Goal: Information Seeking & Learning: Learn about a topic

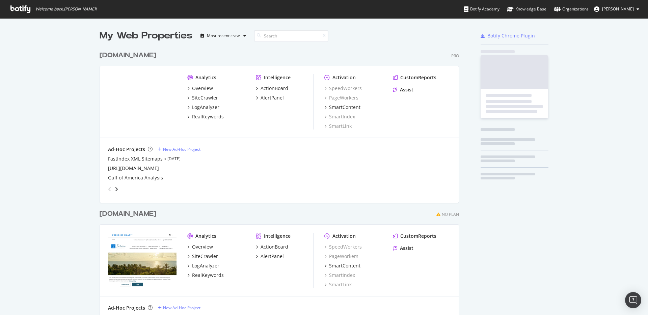
scroll to position [390, 360]
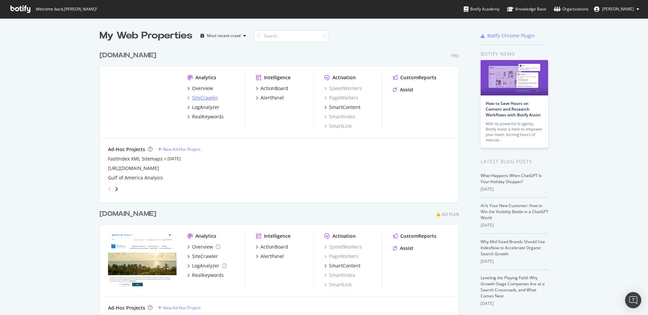
click at [202, 98] on div "SiteCrawler" at bounding box center [205, 98] width 26 height 7
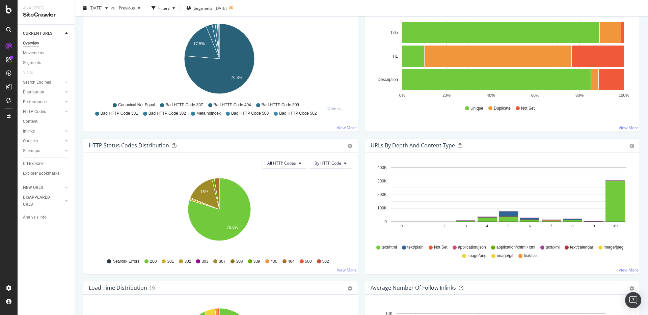
scroll to position [120, 0]
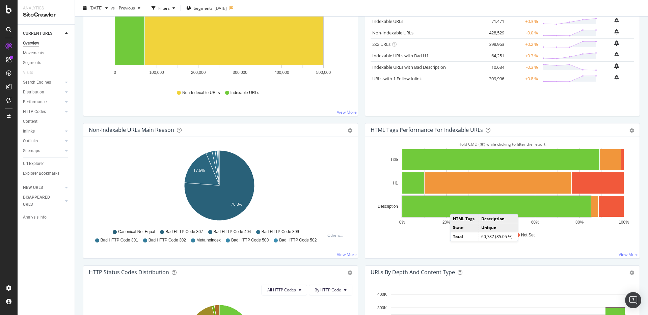
click at [395, 249] on div "Hold CMD (⌘) while clicking to filter the report. 0% 20% 40% 60% 80% 100% Title…" at bounding box center [502, 198] width 275 height 122
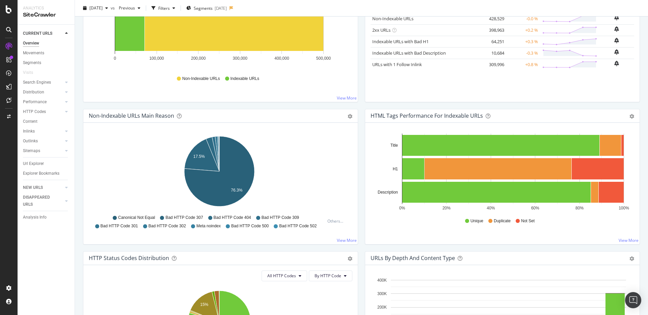
scroll to position [135, 0]
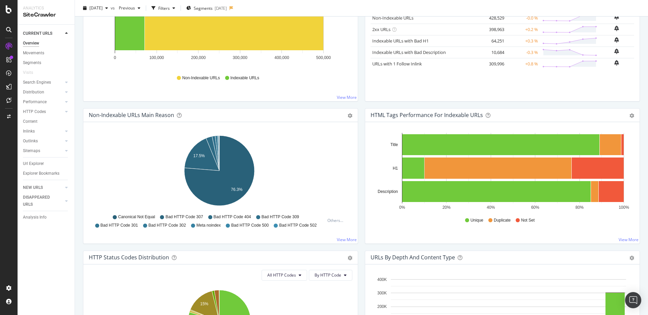
click at [434, 230] on div "Hold CMD (⌘) while clicking to filter the report. 0% 20% 40% 60% 80% 100% Title…" at bounding box center [502, 183] width 275 height 122
click at [440, 230] on div "Hold CMD (⌘) while clicking to filter the report. 0% 20% 40% 60% 80% 100% Title…" at bounding box center [502, 183] width 275 height 122
click at [365, 203] on div "Hold CMD (⌘) while clicking to filter the report. 0% 20% 40% 60% 80% 100% Title…" at bounding box center [502, 183] width 275 height 122
click at [362, 204] on div "HTML Tags Performance for Indexable URLs Bar Bar (by Percentage) Table Export a…" at bounding box center [503, 179] width 282 height 142
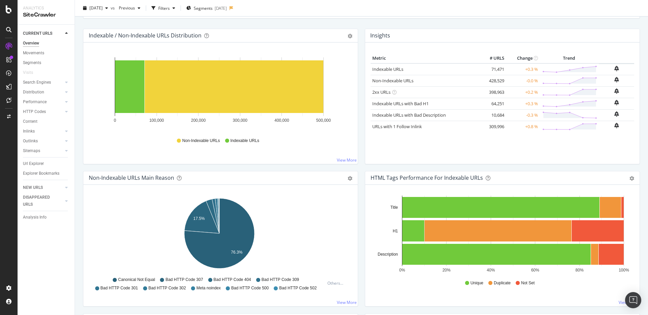
scroll to position [0, 0]
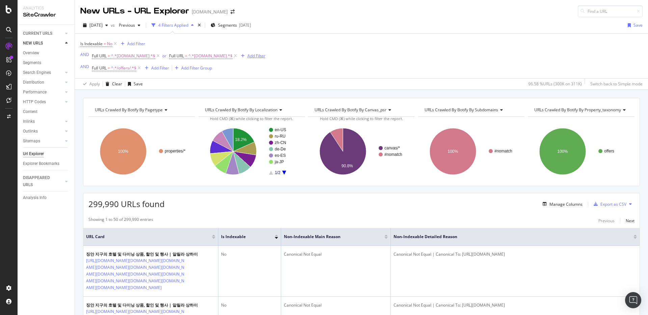
click at [264, 57] on div "Add Filter" at bounding box center [257, 56] width 18 height 6
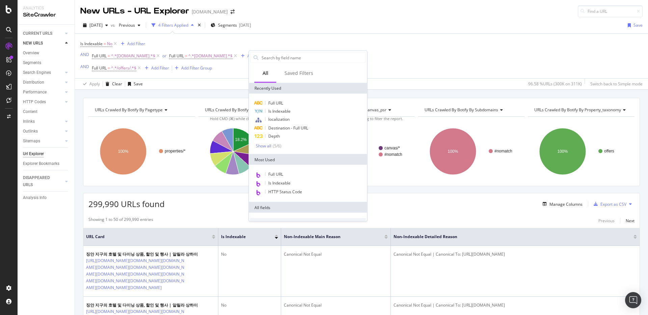
click at [214, 74] on div "Is Indexable = No Add Filter AND Full URL = ^.*www.instagram.com.*$ or Full URL…" at bounding box center [361, 56] width 563 height 45
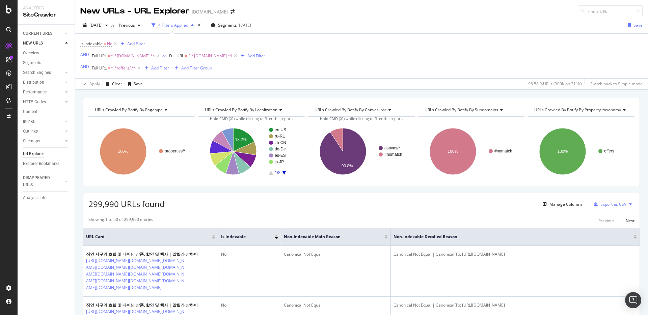
click at [182, 68] on div "Add Filter Group" at bounding box center [196, 68] width 31 height 6
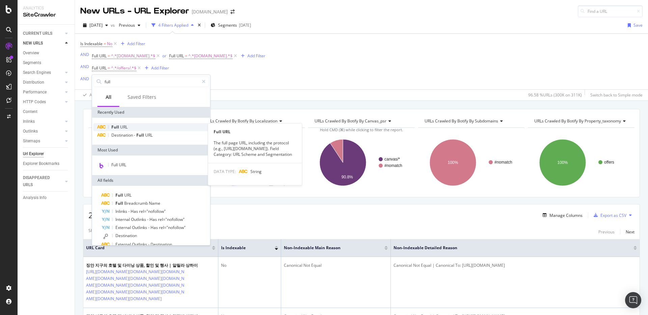
type input "full"
click at [141, 129] on div "Full URL" at bounding box center [151, 127] width 115 height 8
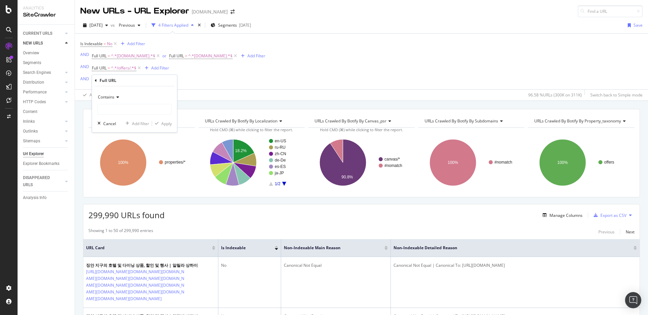
click at [111, 97] on span "Contains" at bounding box center [106, 97] width 17 height 6
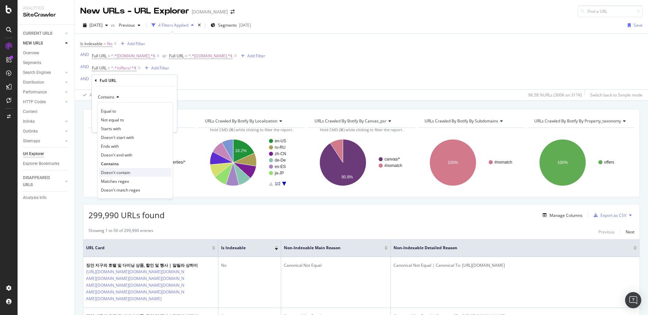
click at [121, 170] on span "Doesn't contain" at bounding box center [115, 173] width 29 height 6
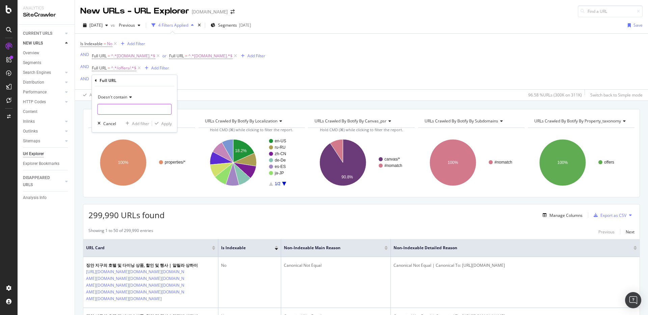
click at [132, 113] on input "text" at bounding box center [135, 109] width 74 height 11
type input "shaal"
click at [162, 124] on div "Apply" at bounding box center [166, 124] width 10 height 6
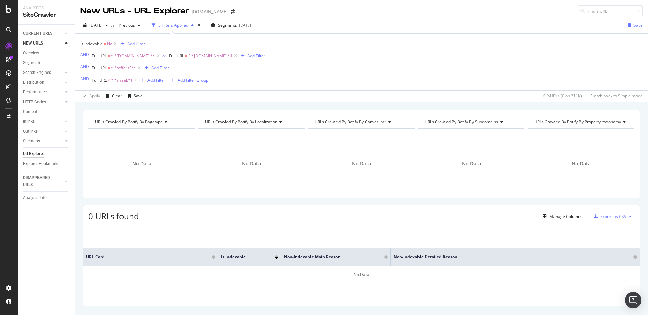
click at [108, 80] on span "≠" at bounding box center [109, 80] width 2 height 6
click at [112, 96] on span "Doesn't contain" at bounding box center [112, 97] width 29 height 6
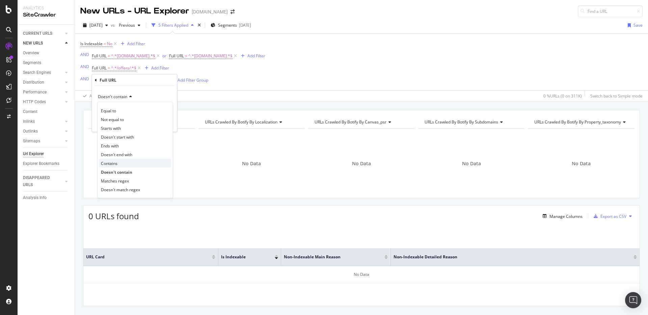
click at [118, 160] on div "Contains" at bounding box center [135, 163] width 72 height 9
click at [168, 122] on div "Apply" at bounding box center [166, 123] width 10 height 6
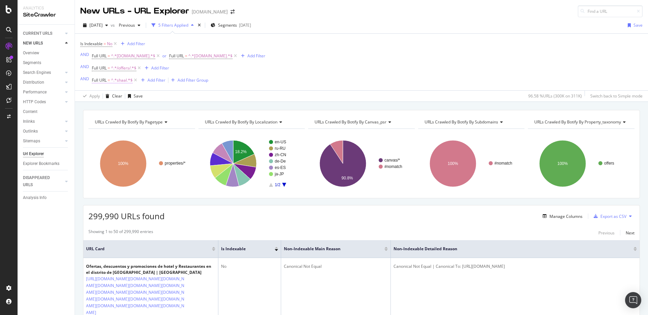
click at [118, 81] on span "^.*shaal.*$" at bounding box center [122, 80] width 22 height 9
click at [111, 96] on span "Contains" at bounding box center [106, 97] width 17 height 6
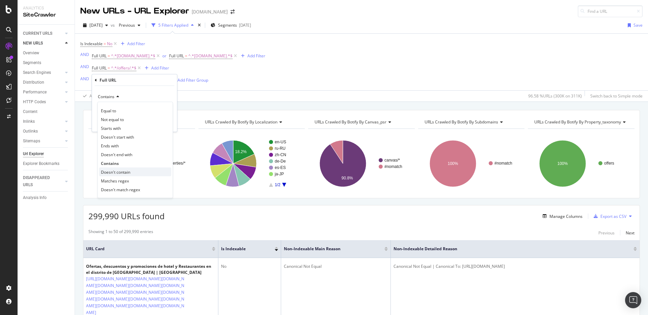
click at [122, 170] on span "Doesn't contain" at bounding box center [115, 172] width 29 height 6
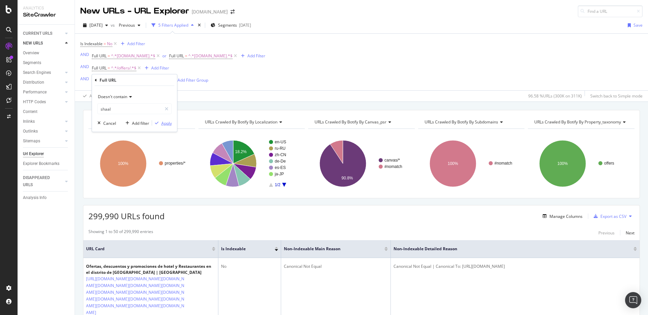
click at [166, 125] on div "Apply" at bounding box center [166, 123] width 10 height 6
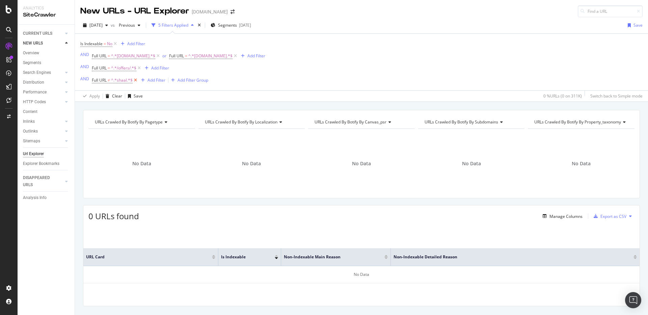
click at [133, 81] on icon at bounding box center [136, 80] width 6 height 7
